Goal: Check status: Check status

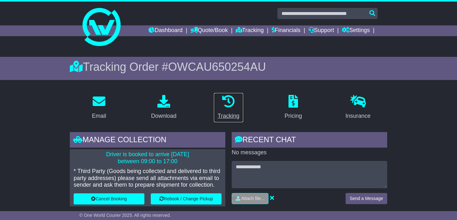
click at [229, 93] on link "Tracking" at bounding box center [228, 108] width 30 height 30
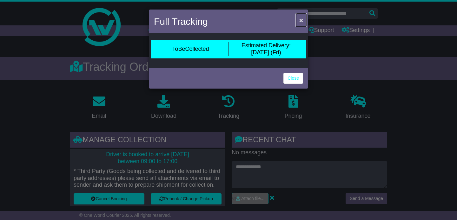
click at [301, 17] on span "×" at bounding box center [301, 19] width 4 height 7
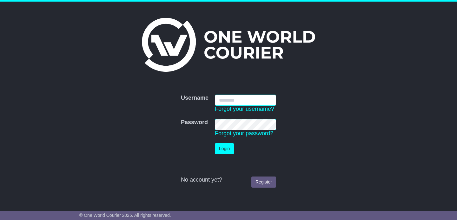
type input "**********"
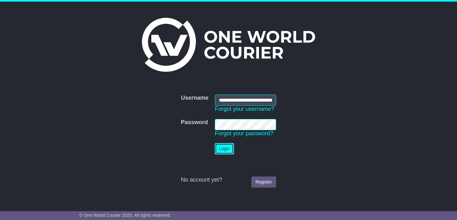
click at [224, 148] on button "Login" at bounding box center [224, 148] width 19 height 11
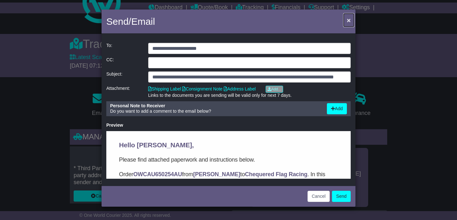
click at [348, 20] on span "×" at bounding box center [349, 19] width 4 height 7
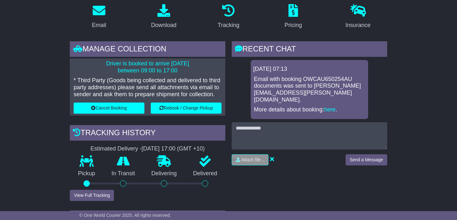
scroll to position [135, 0]
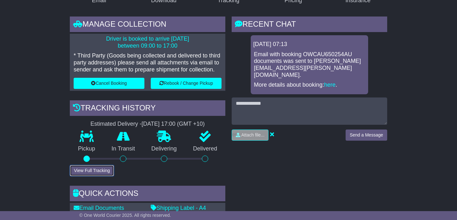
click at [88, 169] on button "View Full Tracking" at bounding box center [92, 170] width 44 height 11
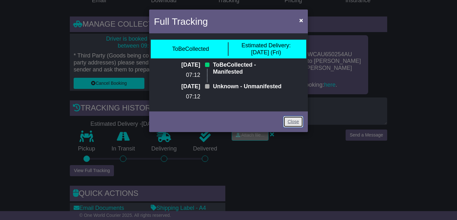
click at [294, 127] on link "Close" at bounding box center [293, 121] width 20 height 11
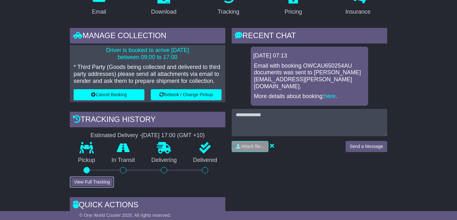
scroll to position [127, 0]
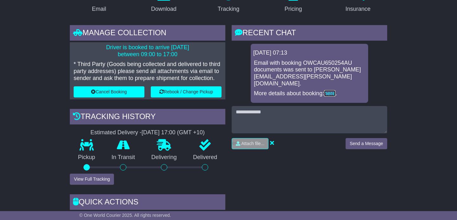
click at [331, 90] on link "here" at bounding box center [329, 93] width 11 height 6
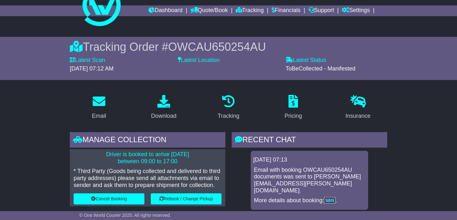
scroll to position [0, 0]
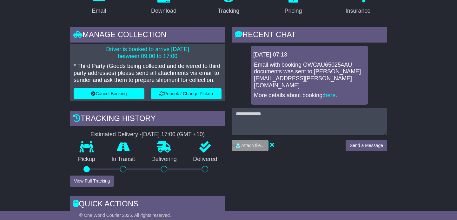
scroll to position [139, 0]
